Goal: Task Accomplishment & Management: Use online tool/utility

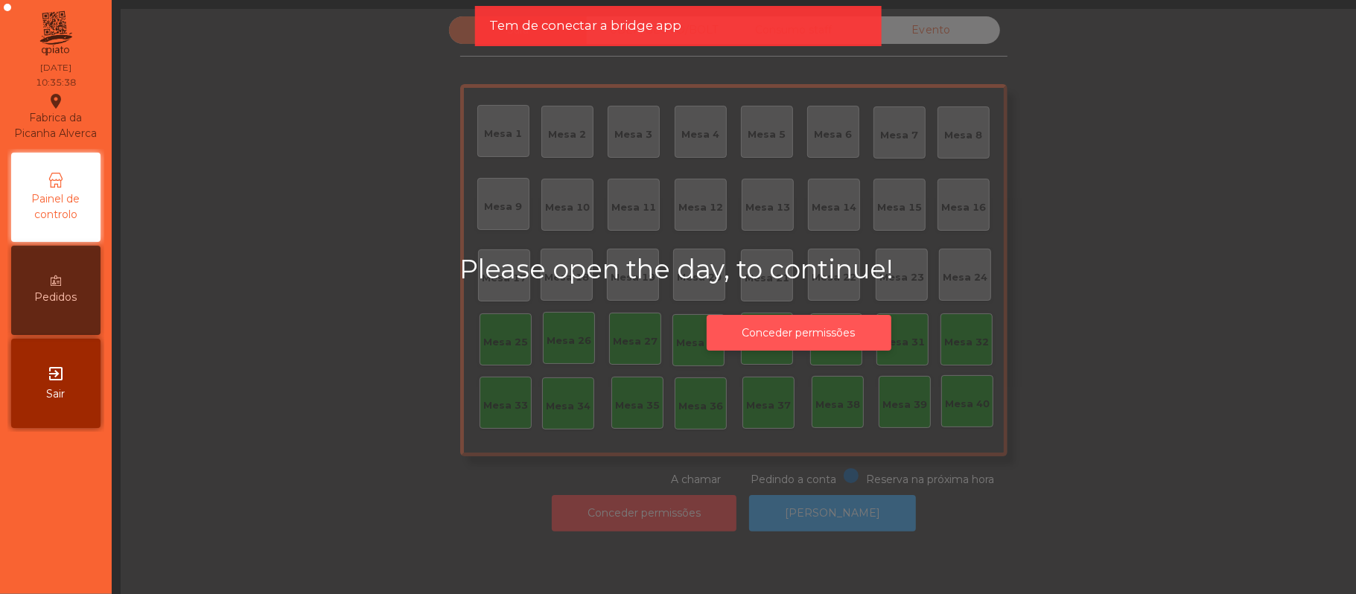
click at [814, 347] on button "Conceder permissões" at bounding box center [798, 333] width 185 height 36
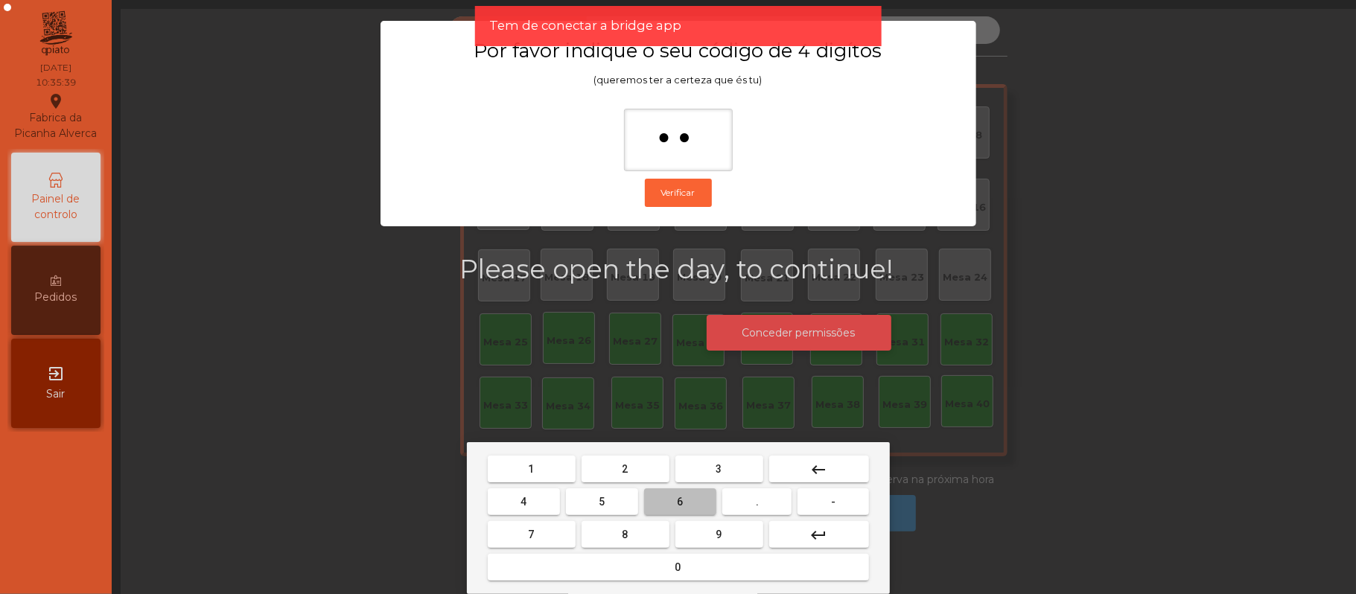
type input "***"
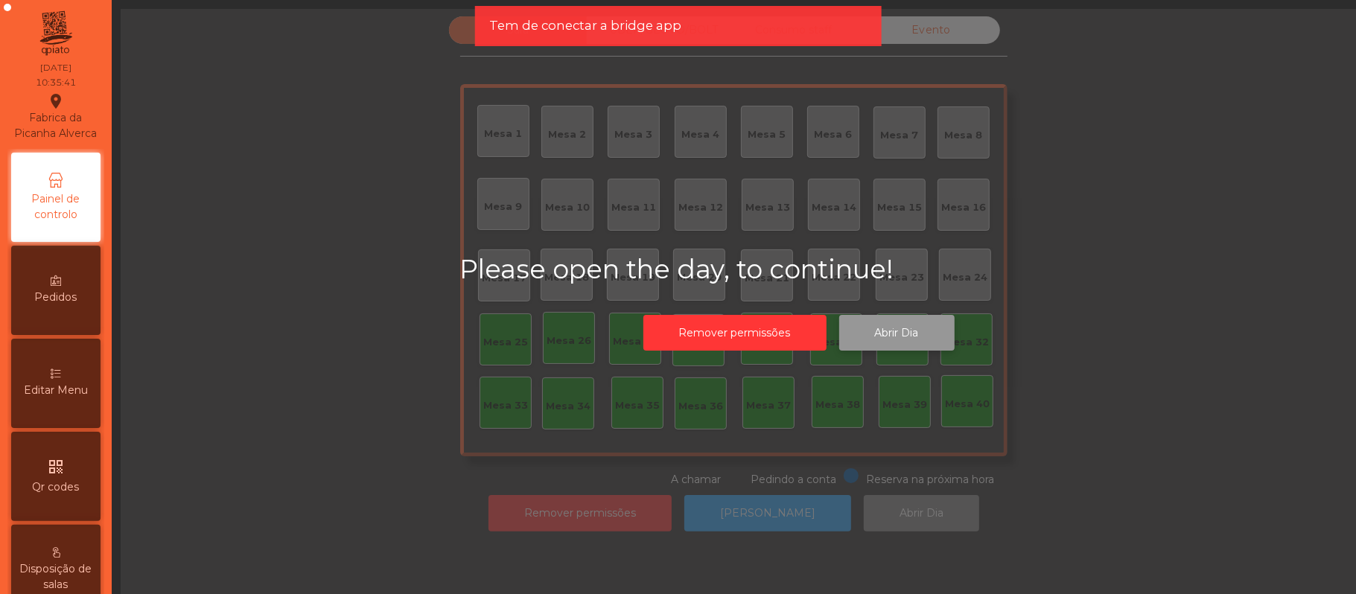
click at [896, 334] on button "Abrir Dia" at bounding box center [896, 333] width 115 height 36
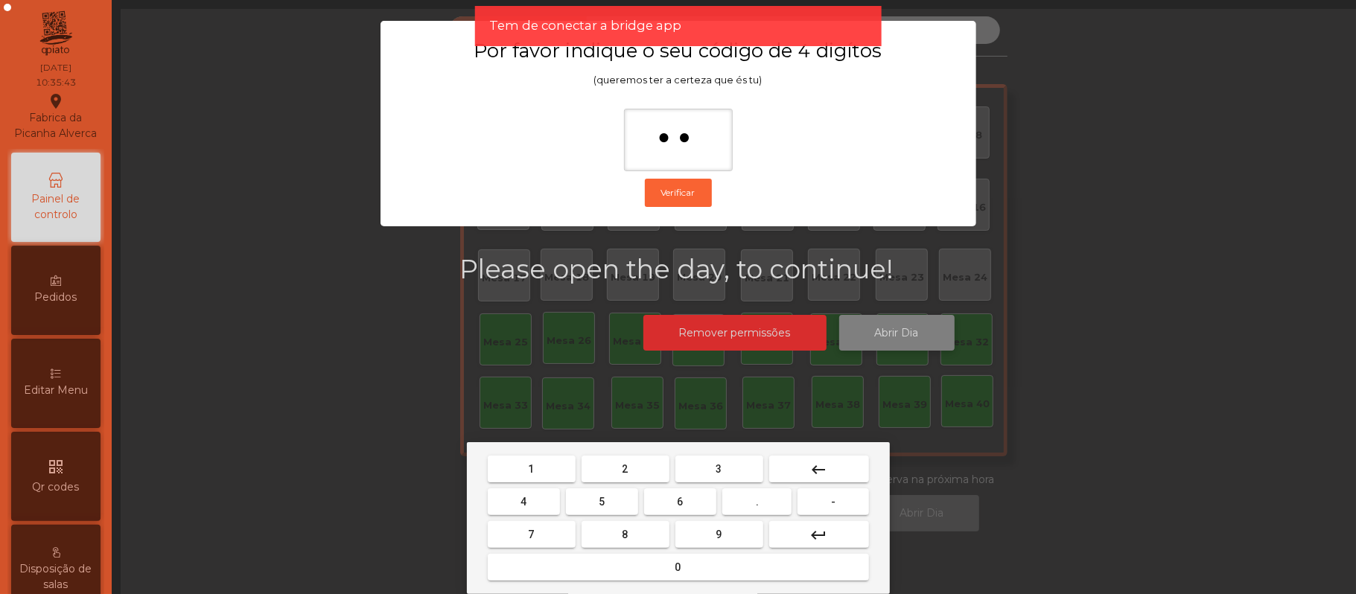
type input "***"
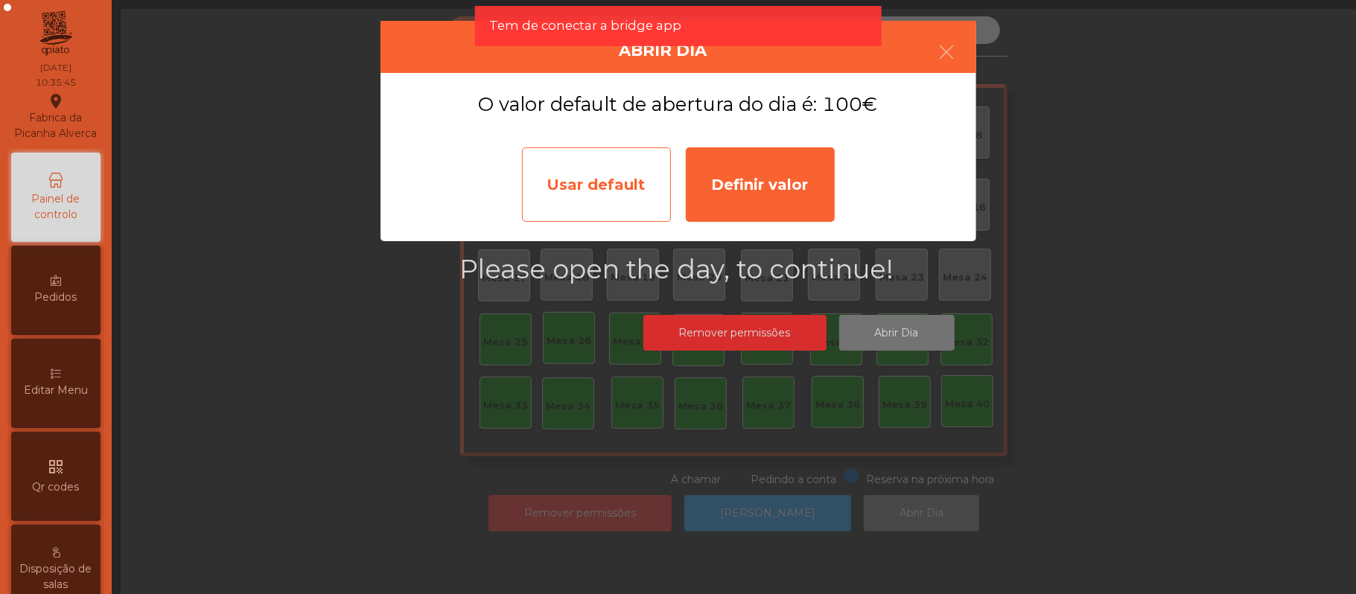
click at [579, 197] on div "Usar default" at bounding box center [596, 184] width 149 height 74
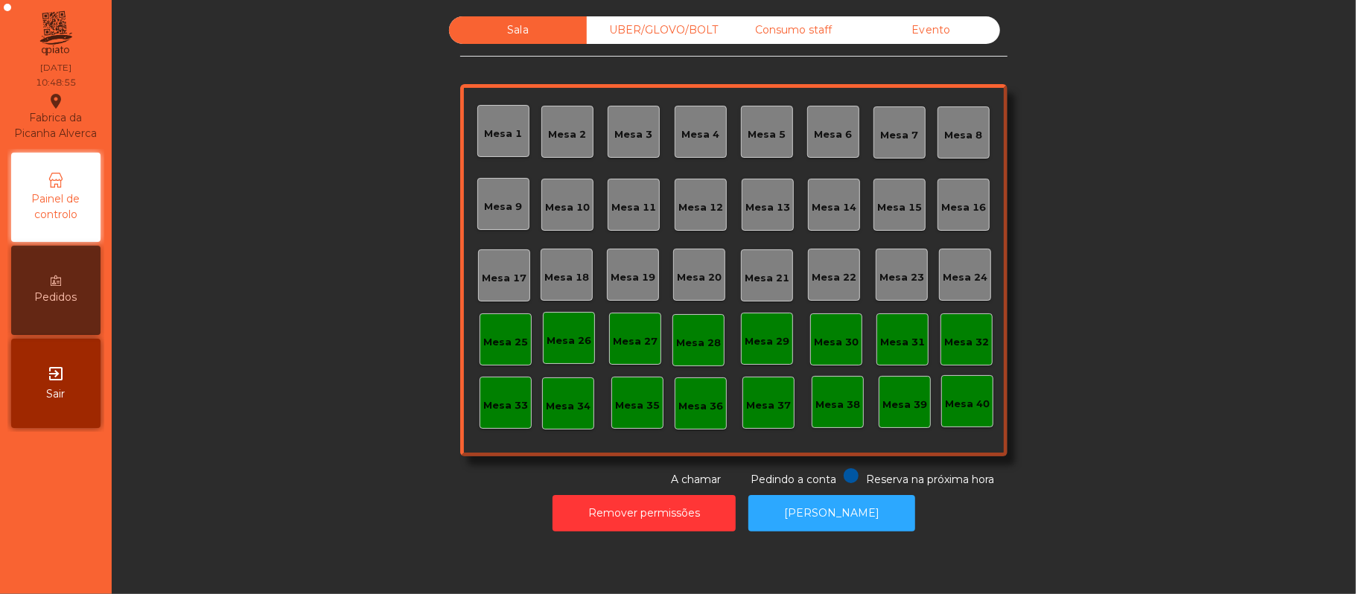
click at [906, 396] on div "Mesa 39" at bounding box center [904, 402] width 45 height 21
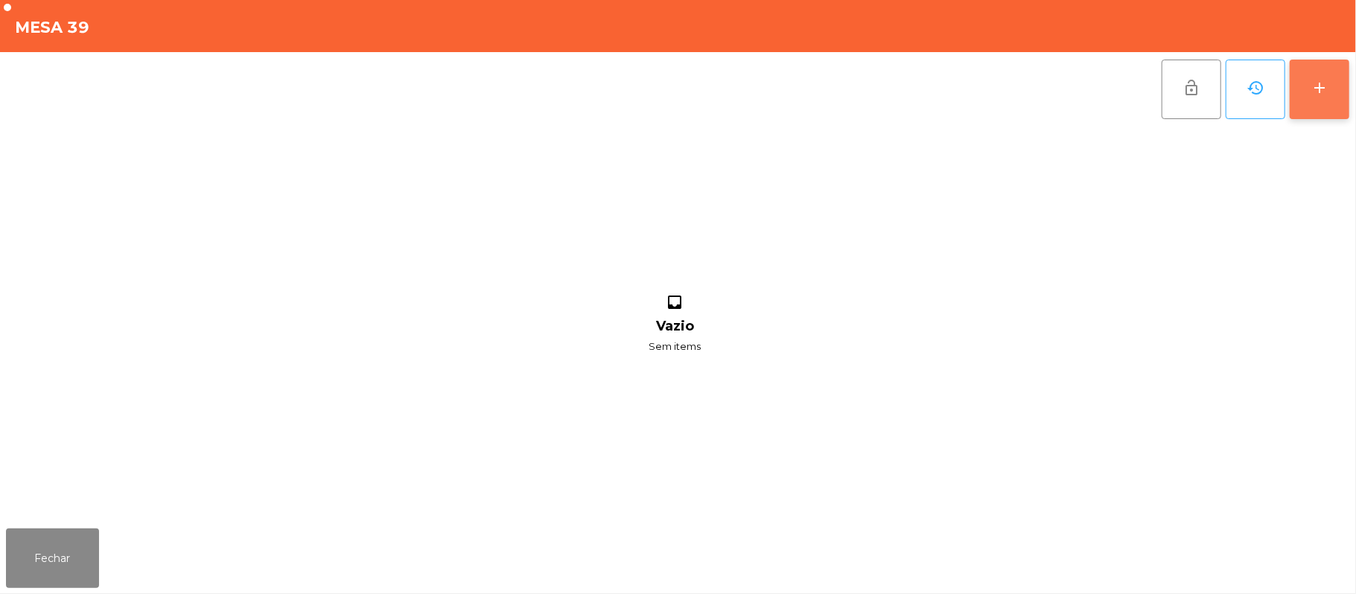
click at [1335, 66] on button "add" at bounding box center [1319, 90] width 60 height 60
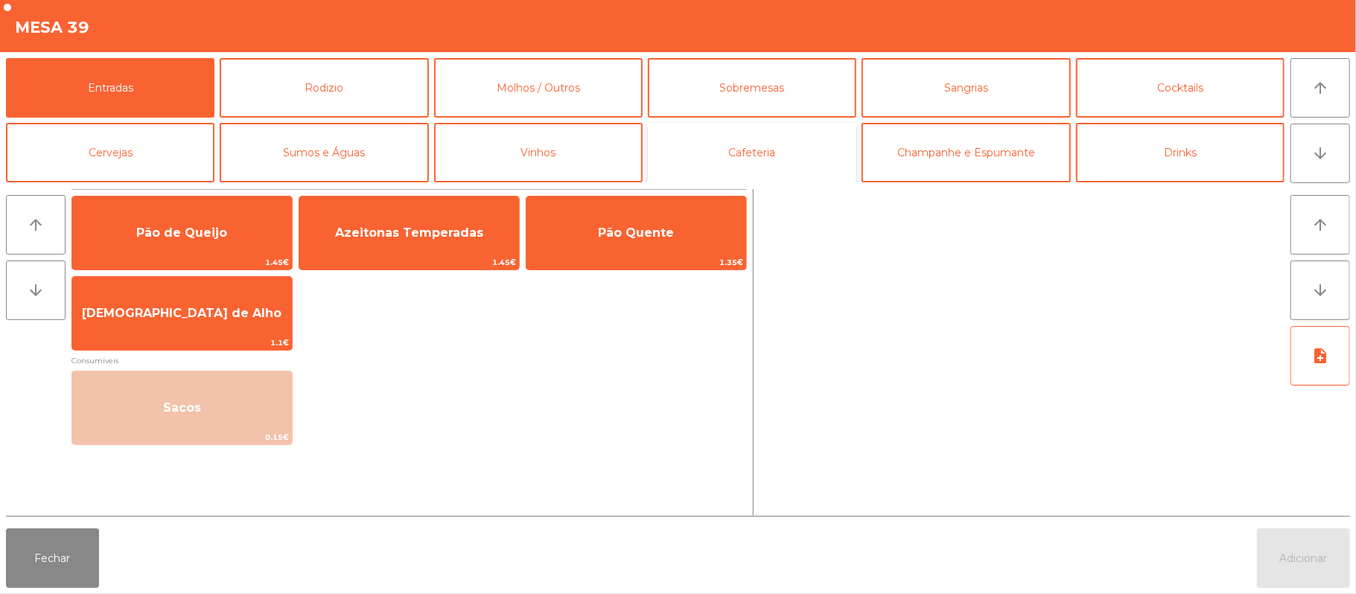
click at [739, 161] on button "Cafeteria" at bounding box center [752, 153] width 208 height 60
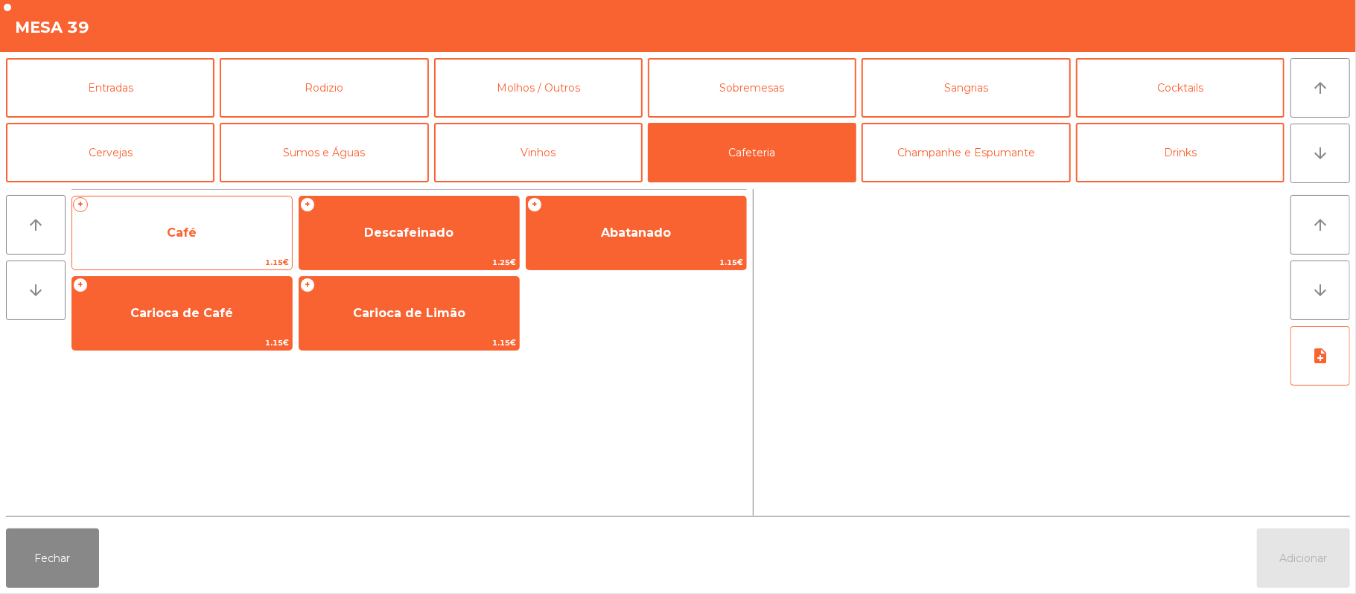
click at [194, 231] on span "Café" at bounding box center [182, 233] width 30 height 14
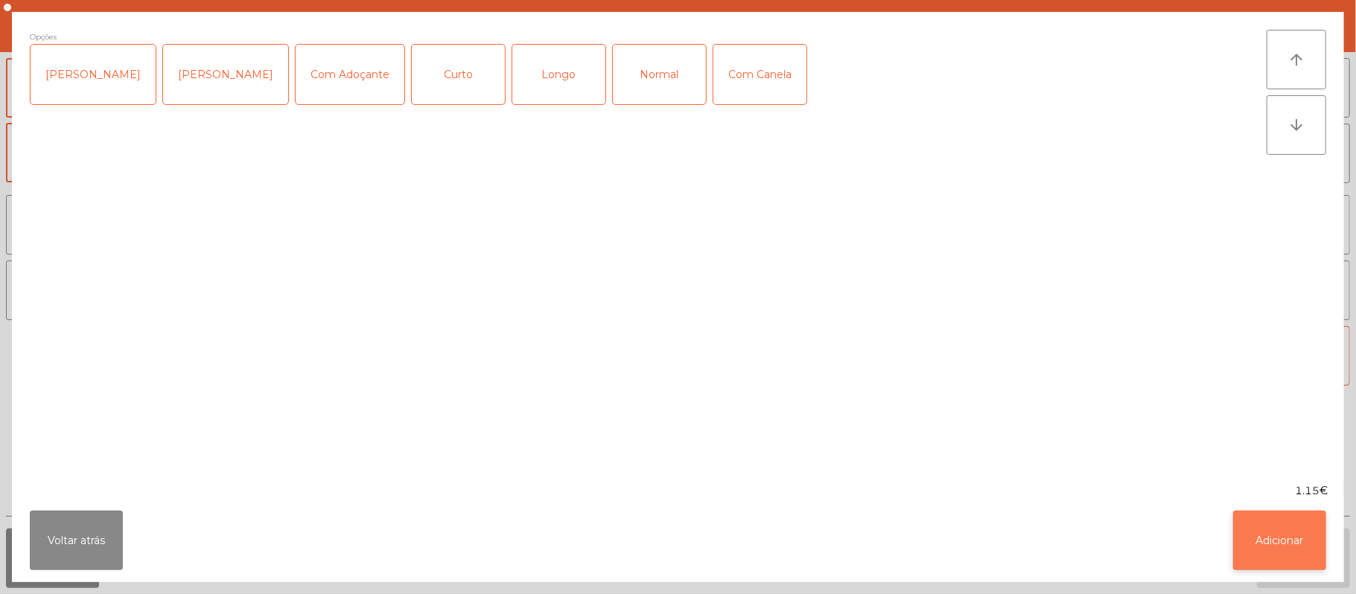
click at [1252, 549] on button "Adicionar" at bounding box center [1279, 541] width 93 height 60
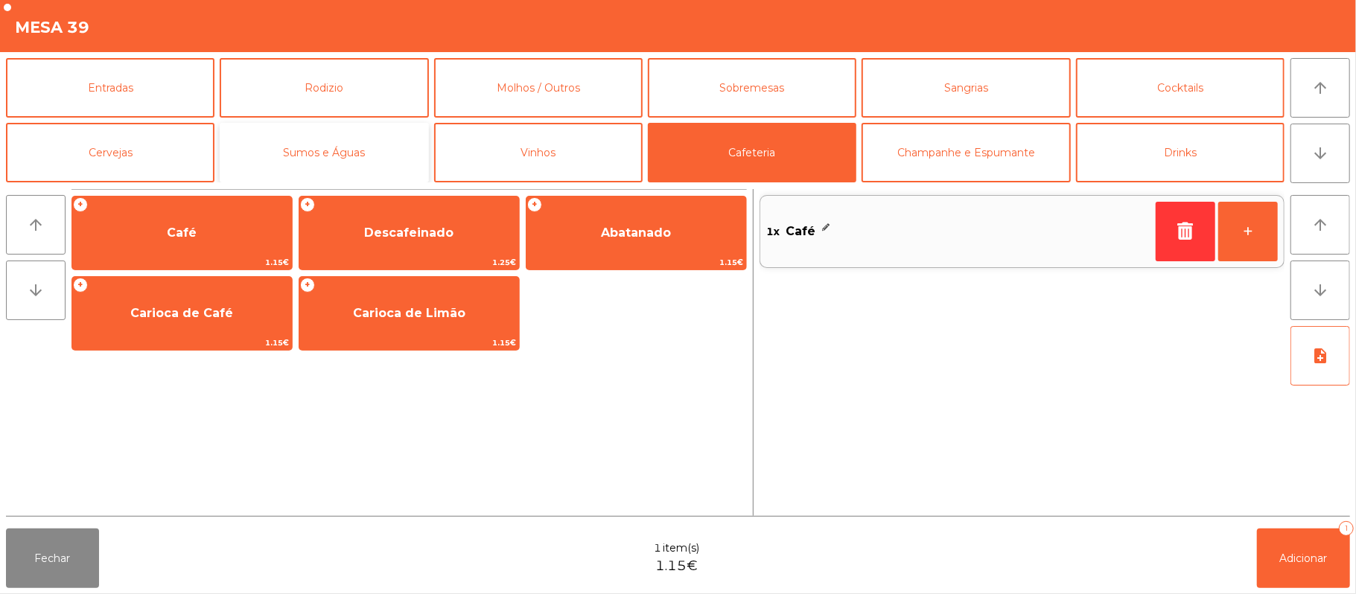
click at [280, 159] on button "Sumos e Águas" at bounding box center [324, 153] width 208 height 60
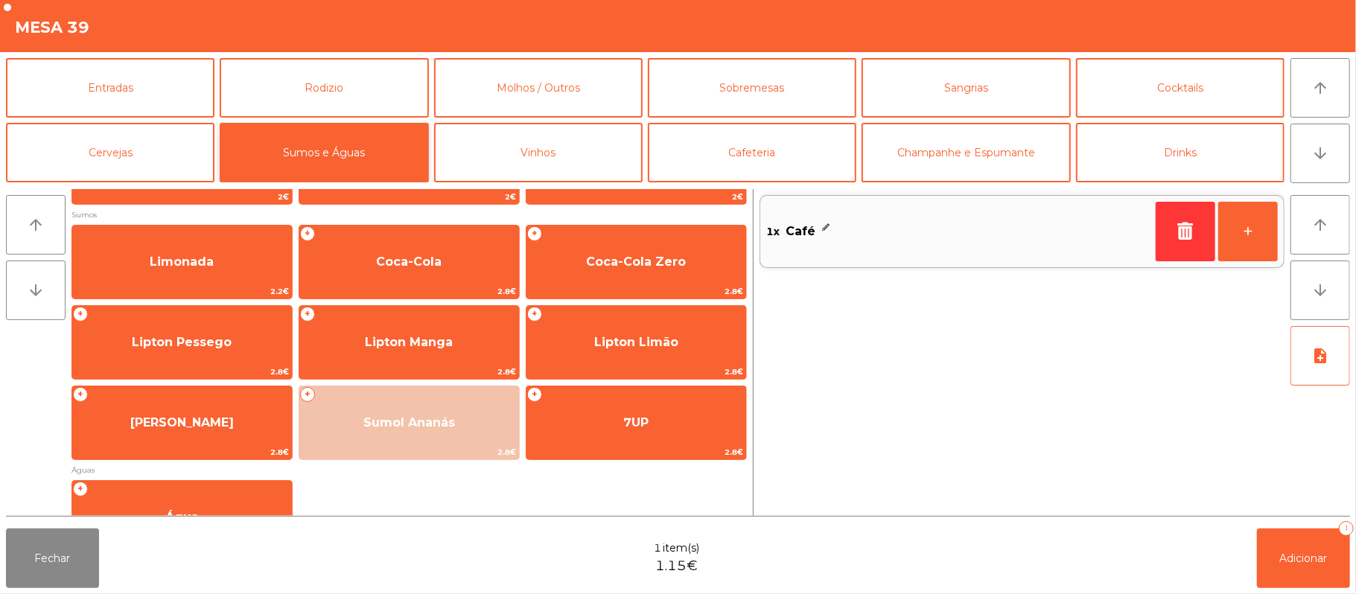
scroll to position [162, 0]
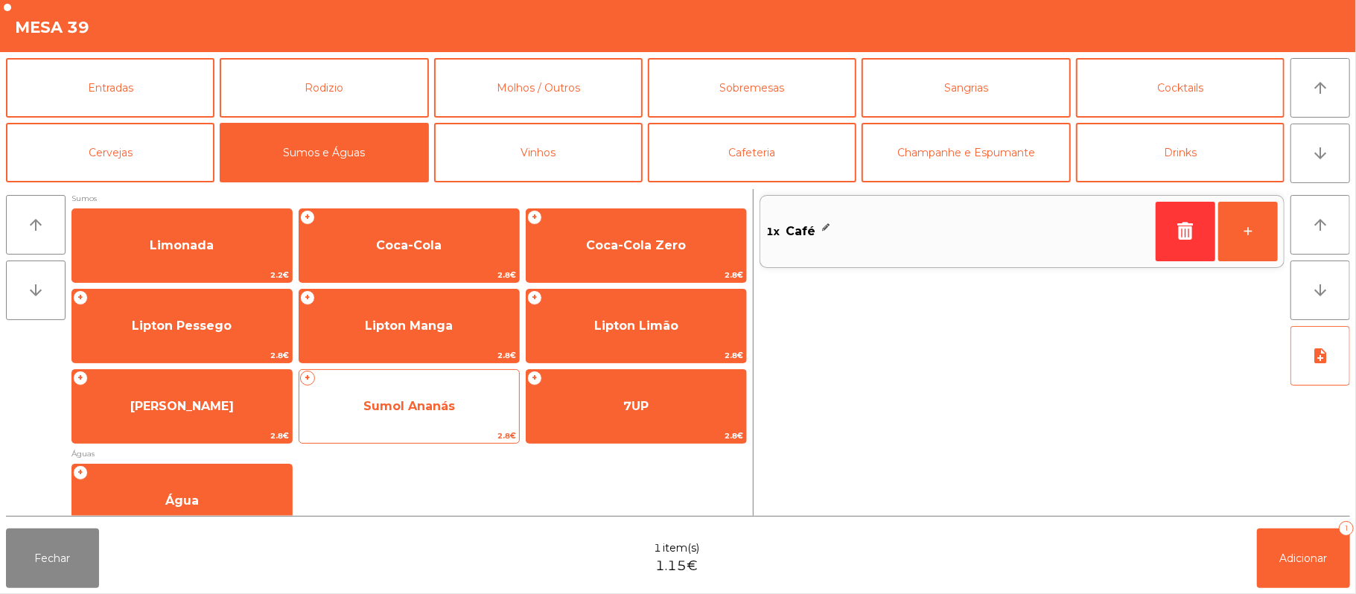
click at [414, 418] on span "Sumol Ananás" at bounding box center [409, 406] width 220 height 40
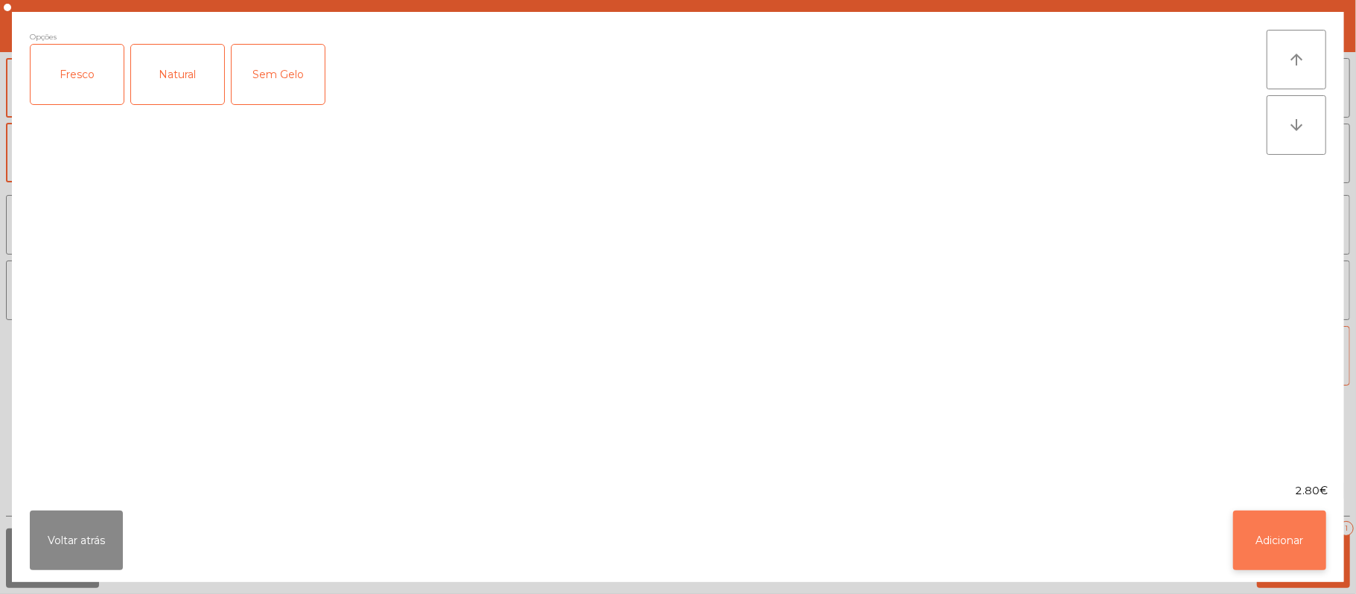
click at [1282, 519] on button "Adicionar" at bounding box center [1279, 541] width 93 height 60
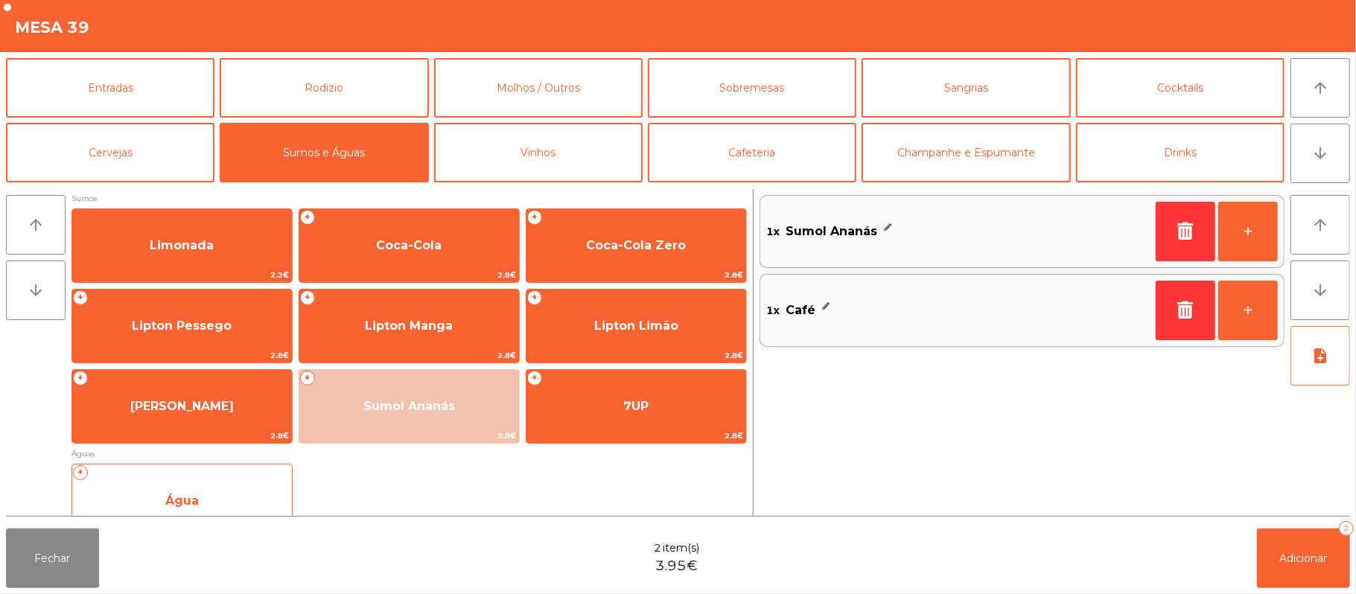
click at [219, 489] on span "Água" at bounding box center [182, 501] width 220 height 40
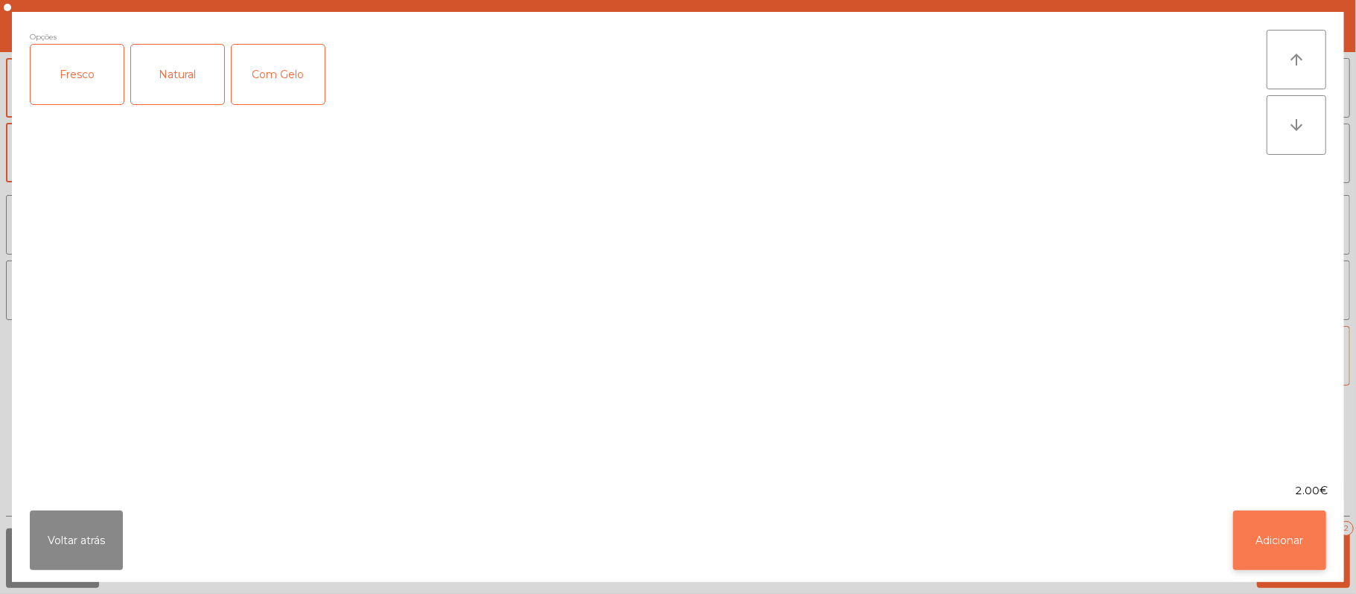
click at [1236, 555] on button "Adicionar" at bounding box center [1279, 541] width 93 height 60
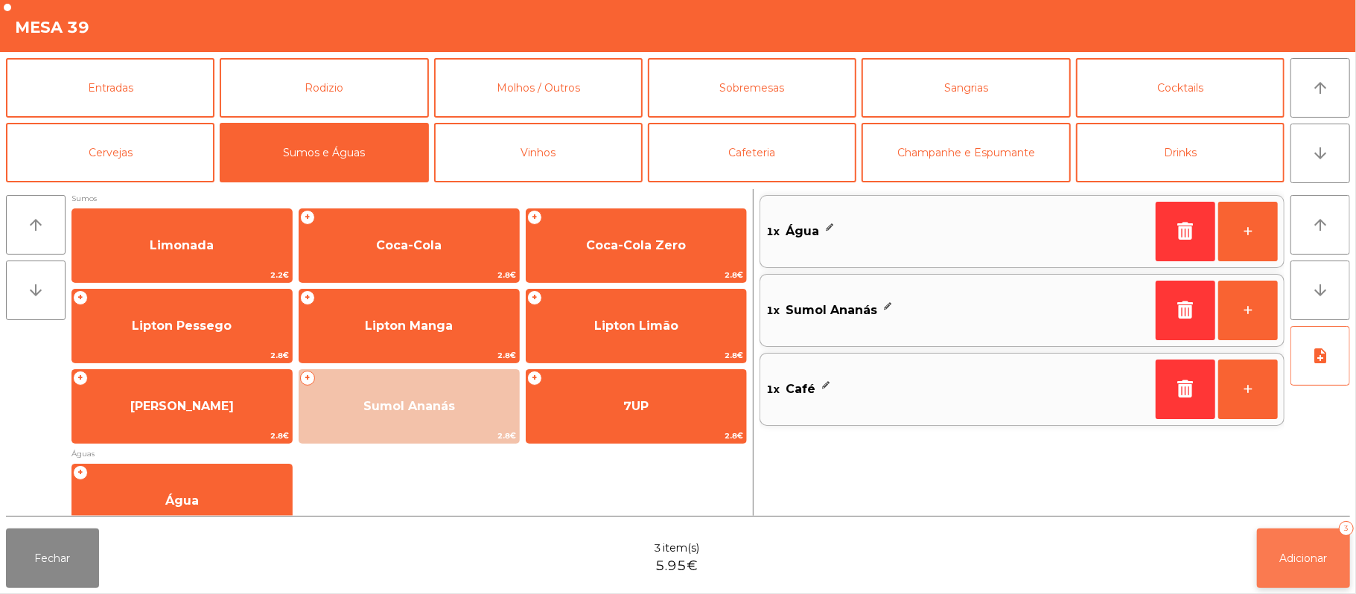
click at [1280, 560] on span "Adicionar" at bounding box center [1304, 558] width 48 height 13
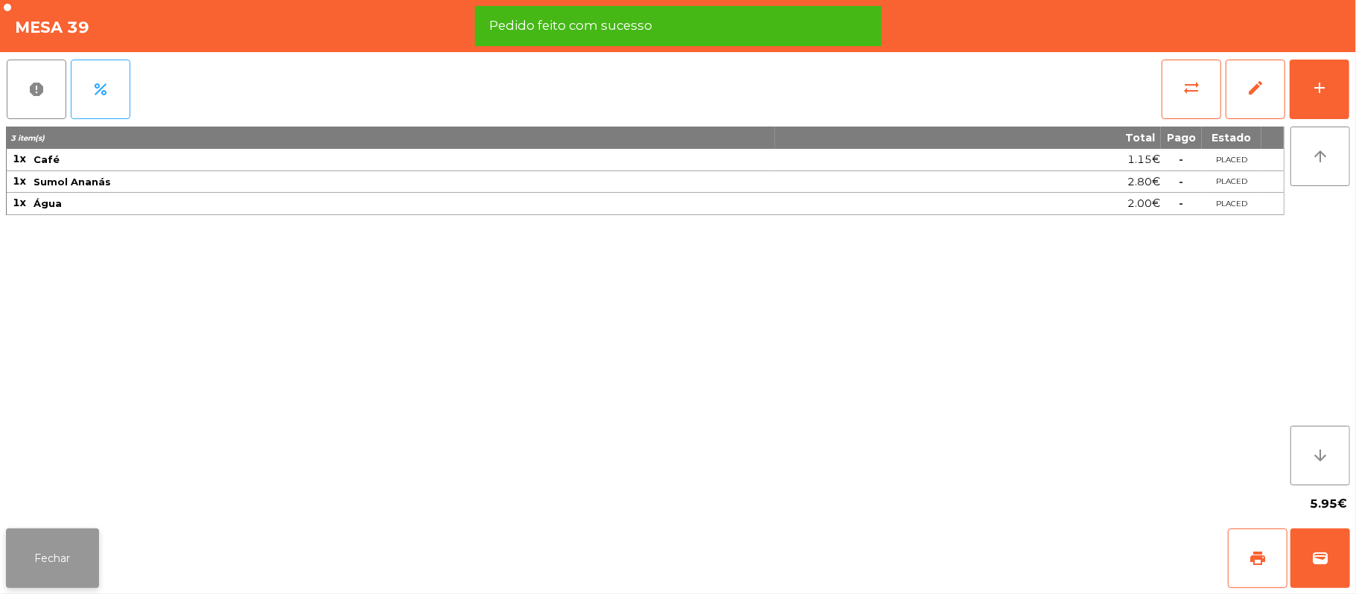
click at [80, 561] on button "Fechar" at bounding box center [52, 559] width 93 height 60
